Goal: Transaction & Acquisition: Register for event/course

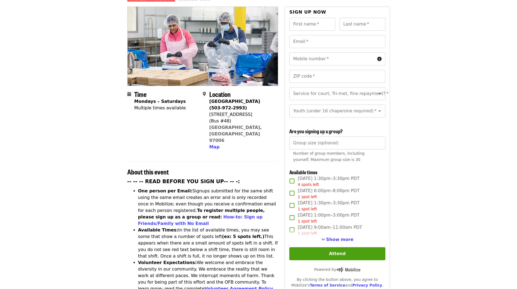
scroll to position [54, 0]
click at [334, 237] on span "Show more" at bounding box center [340, 239] width 27 height 5
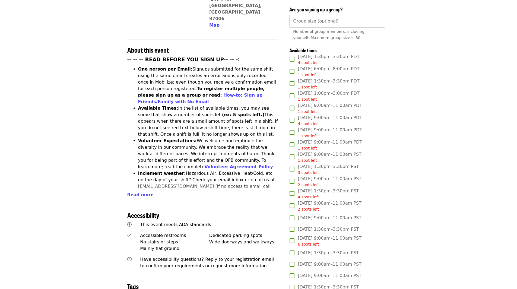
scroll to position [109, 0]
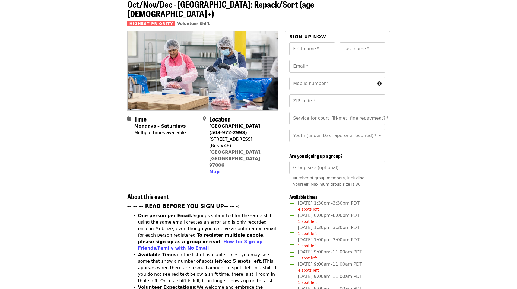
scroll to position [0, 0]
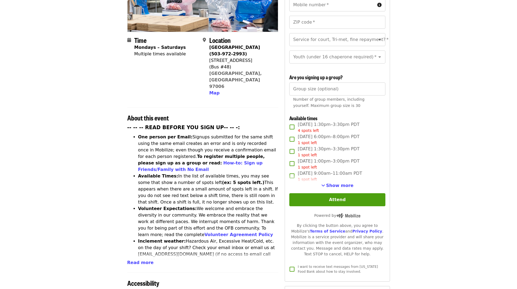
scroll to position [136, 0]
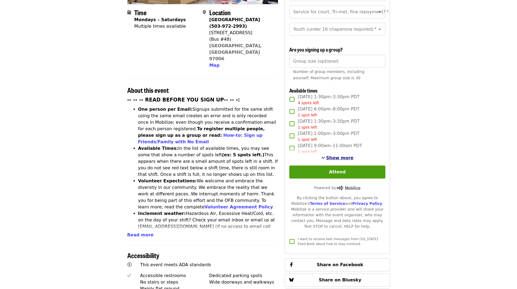
click at [333, 155] on span "Show more" at bounding box center [340, 157] width 27 height 5
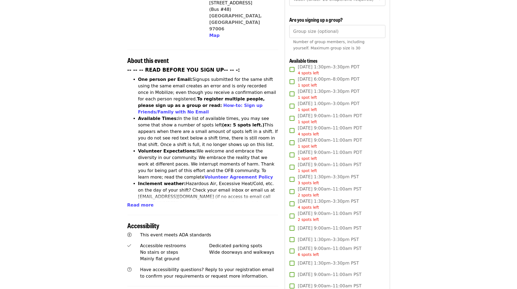
scroll to position [163, 0]
